Goal: Entertainment & Leisure: Consume media (video, audio)

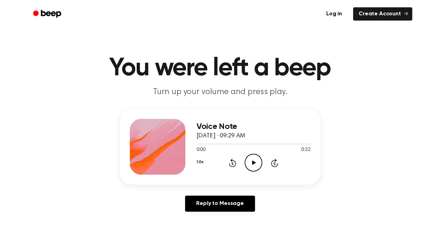
click at [235, 162] on icon at bounding box center [232, 162] width 7 height 8
click at [257, 158] on icon "Play Audio" at bounding box center [254, 163] width 18 height 18
click at [247, 161] on icon "Play Audio" at bounding box center [254, 163] width 18 height 18
click at [249, 158] on icon "Play Audio" at bounding box center [254, 163] width 18 height 18
click at [250, 170] on circle at bounding box center [253, 162] width 17 height 17
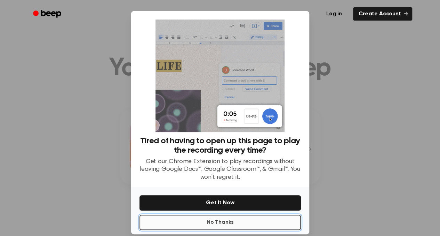
click at [206, 222] on button "No Thanks" at bounding box center [221, 221] width 162 height 15
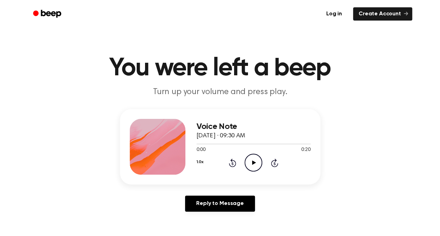
click at [255, 163] on icon at bounding box center [254, 162] width 4 height 5
click at [251, 162] on icon "Pause Audio" at bounding box center [254, 163] width 18 height 18
click at [262, 162] on circle at bounding box center [253, 162] width 17 height 17
click at [255, 157] on icon "Pause Audio" at bounding box center [254, 163] width 18 height 18
click at [252, 168] on icon "Play Audio" at bounding box center [254, 163] width 18 height 18
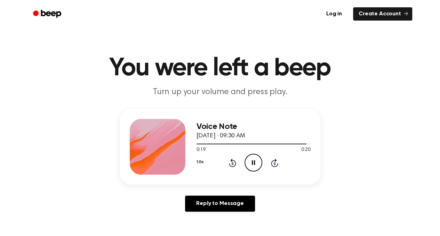
click at [250, 164] on icon "Pause Audio" at bounding box center [254, 163] width 18 height 18
click at [257, 165] on icon "Play Audio" at bounding box center [254, 163] width 18 height 18
click at [263, 165] on div "1.0x Rewind 5 seconds Pause Audio Skip 5 seconds" at bounding box center [254, 163] width 114 height 18
click at [249, 165] on icon "Pause Audio" at bounding box center [254, 163] width 18 height 18
click at [255, 162] on icon "Play Audio" at bounding box center [254, 163] width 18 height 18
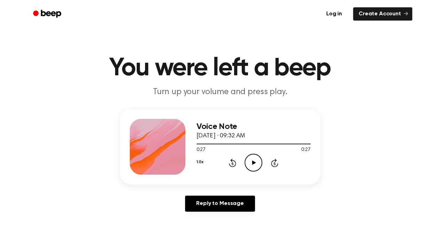
click at [290, 125] on h3 "Voice Note" at bounding box center [254, 126] width 114 height 9
click at [153, 132] on div at bounding box center [158, 147] width 56 height 56
click at [153, 129] on div at bounding box center [158, 147] width 56 height 56
click at [137, 110] on div "Voice Note October 17, 2024 · 09:32 AM 0:27 0:27 Your browser does not support …" at bounding box center [220, 146] width 201 height 75
click at [123, 107] on main "You were left a beep Turn up your volume and press play. Voice Note October 17,…" at bounding box center [220, 214] width 440 height 429
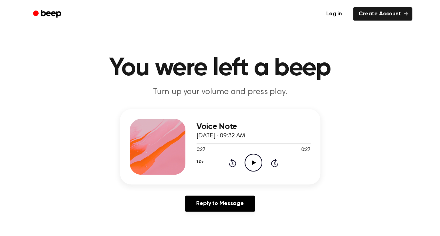
click at [325, 175] on div "Voice Note October 17, 2024 · 09:32 AM 0:27 0:27 Your browser does not support …" at bounding box center [220, 163] width 424 height 108
click at [322, 176] on div "Voice Note October 17, 2024 · 09:32 AM 0:27 0:27 Your browser does not support …" at bounding box center [220, 163] width 424 height 108
click at [315, 177] on div "Voice Note October 17, 2024 · 09:32 AM 0:27 0:27 Your browser does not support …" at bounding box center [220, 146] width 201 height 75
click at [311, 176] on div "Voice Note October 17, 2024 · 09:32 AM 0:27 0:27 Your browser does not support …" at bounding box center [220, 146] width 201 height 75
click at [306, 179] on div "Voice Note October 17, 2024 · 09:32 AM 0:27 0:27 Your browser does not support …" at bounding box center [220, 146] width 201 height 75
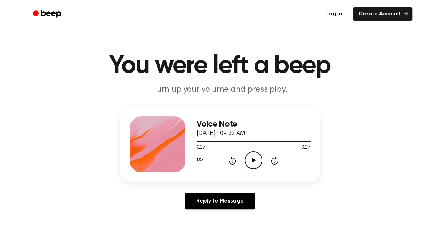
scroll to position [3, 0]
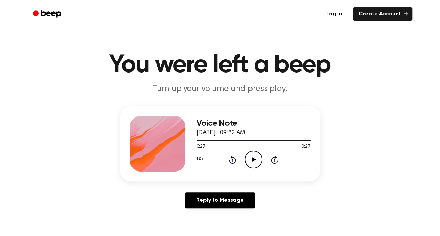
click at [267, 103] on main "You were left a beep Turn up your volume and press play. Voice Note October 17,…" at bounding box center [220, 211] width 440 height 429
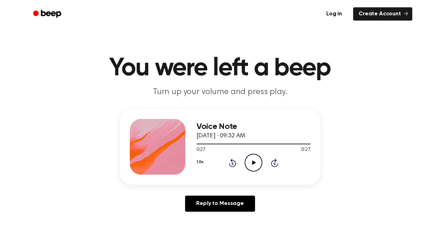
click at [252, 163] on icon "Play Audio" at bounding box center [254, 163] width 18 height 18
click at [252, 166] on icon "Pause Audio" at bounding box center [254, 163] width 18 height 18
click at [257, 162] on icon "Play Audio" at bounding box center [254, 163] width 18 height 18
click at [229, 158] on icon "Rewind 5 seconds" at bounding box center [233, 162] width 8 height 9
click at [233, 163] on icon "Rewind 5 seconds" at bounding box center [233, 162] width 8 height 9
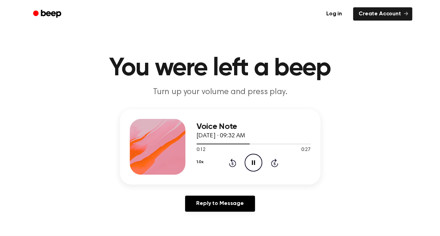
click at [233, 163] on icon "Rewind 5 seconds" at bounding box center [233, 162] width 8 height 9
click at [230, 161] on icon "Rewind 5 seconds" at bounding box center [233, 162] width 8 height 9
click at [233, 165] on icon "Rewind 5 seconds" at bounding box center [233, 162] width 8 height 9
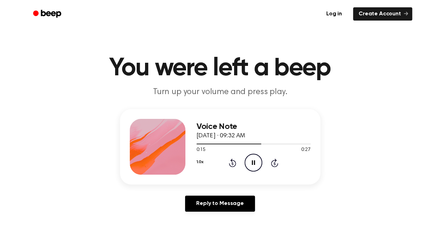
click at [233, 163] on icon "Rewind 5 seconds" at bounding box center [233, 162] width 8 height 9
